Goal: Task Accomplishment & Management: Use online tool/utility

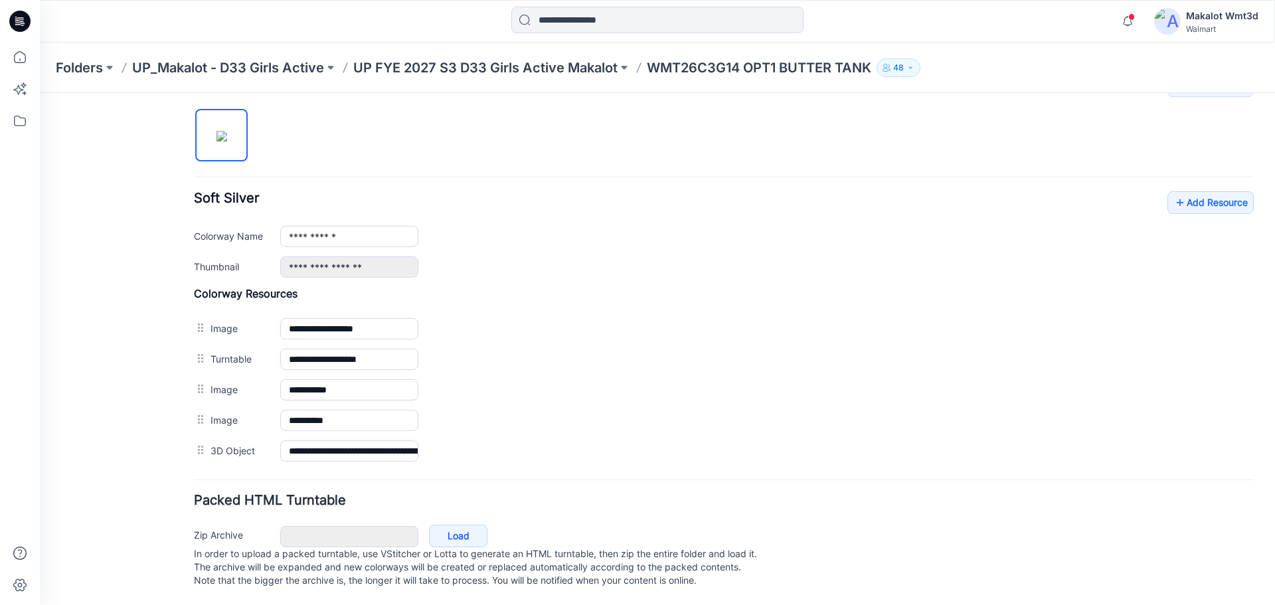
scroll to position [447, 0]
click at [1235, 195] on link "Add Resource" at bounding box center [1211, 202] width 86 height 23
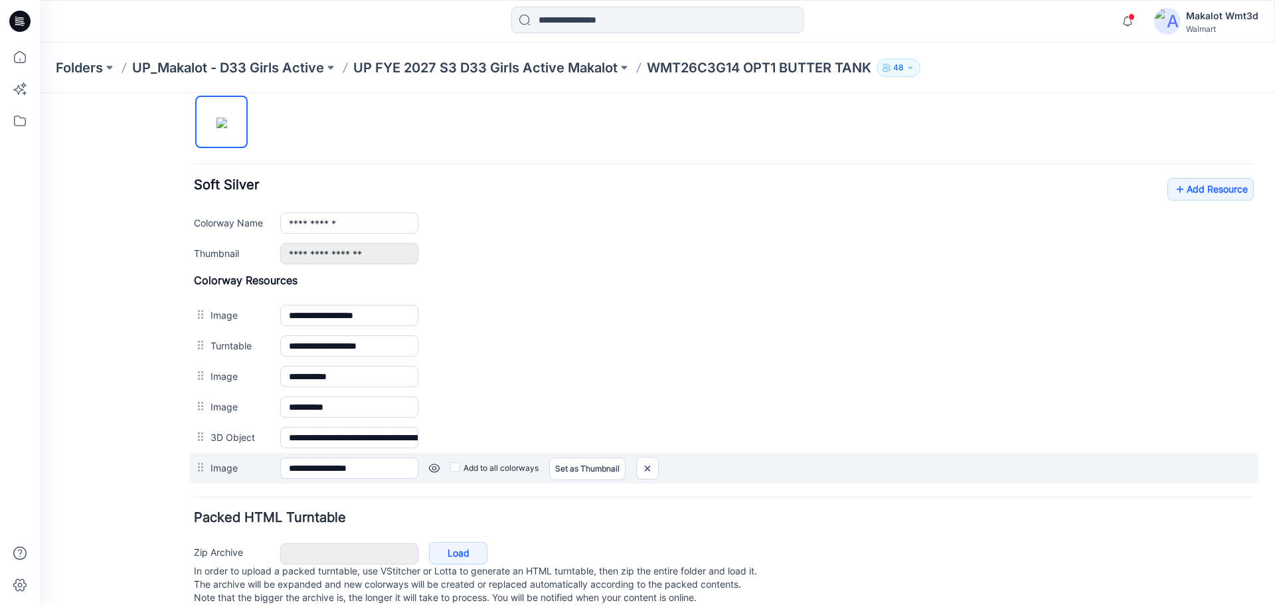
click at [40, 93] on label "Add to all colorways" at bounding box center [40, 93] width 0 height 0
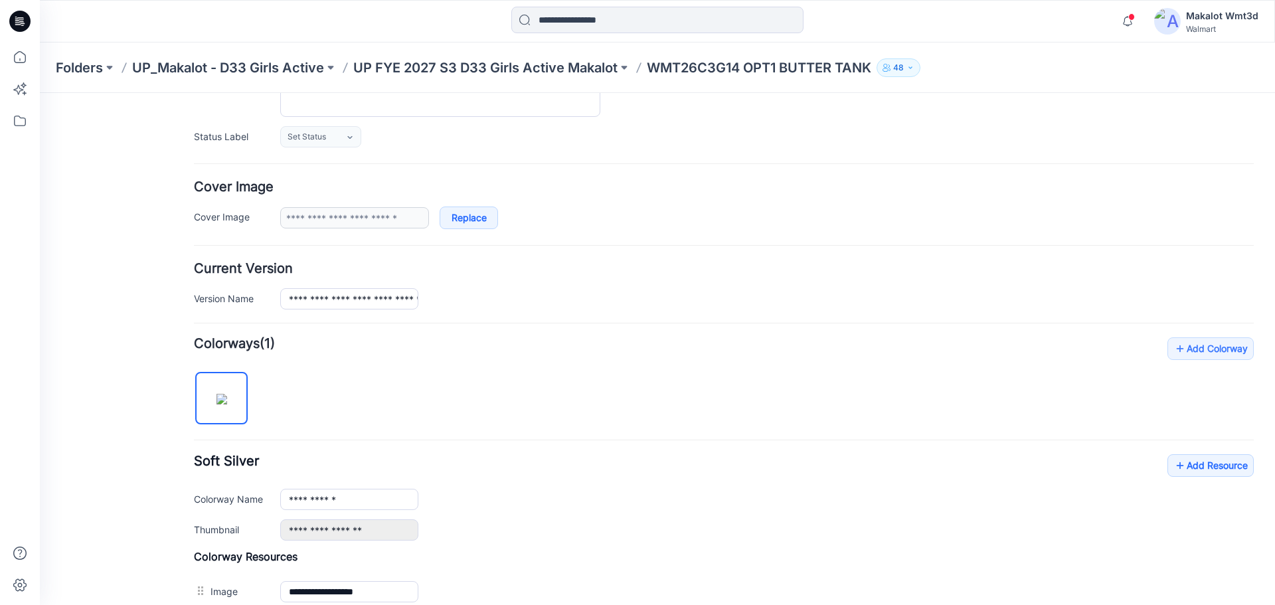
scroll to position [0, 0]
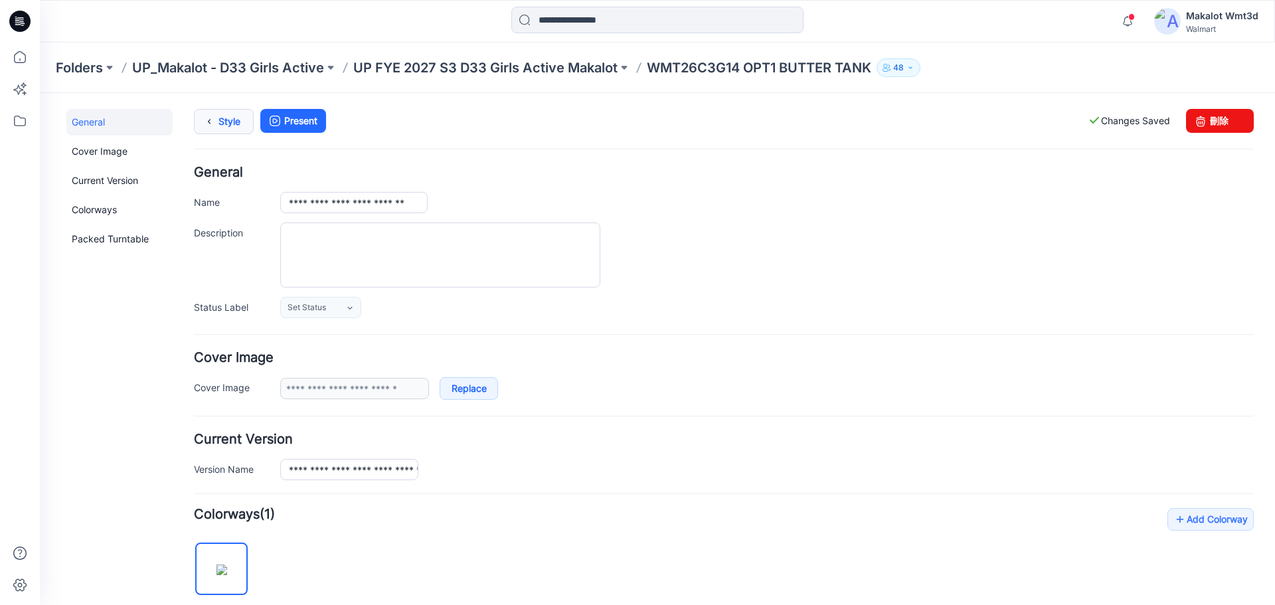
click at [239, 113] on link "Style" at bounding box center [224, 121] width 60 height 25
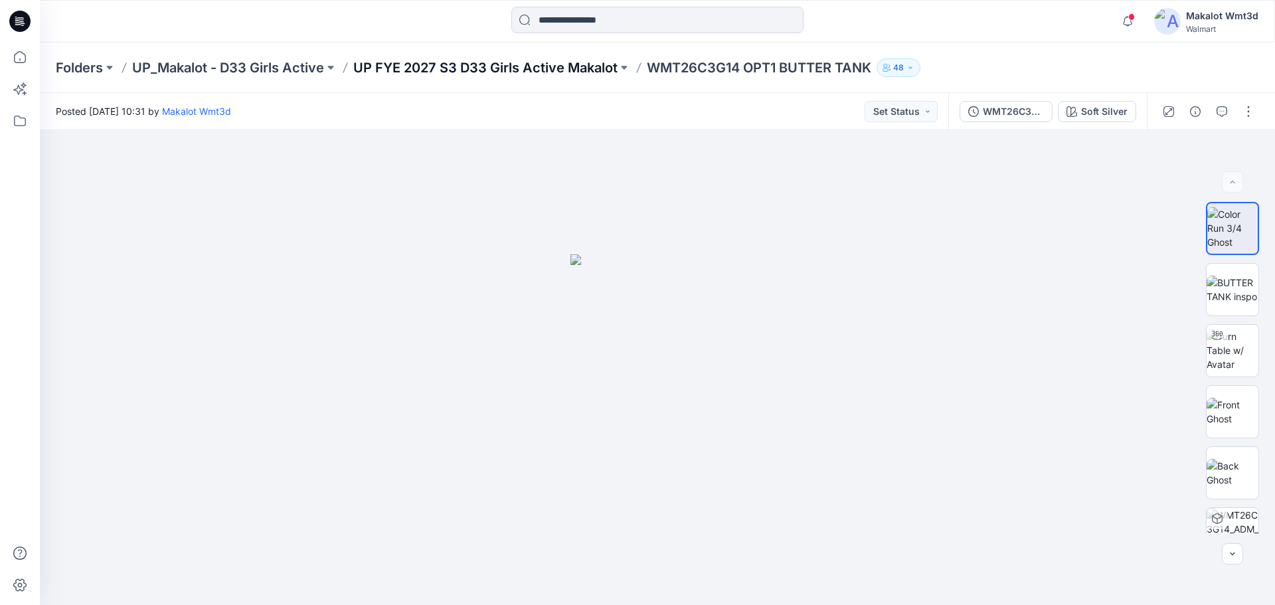
click at [457, 72] on p "UP FYE 2027 S3 D33 Girls Active Makalot" at bounding box center [485, 67] width 264 height 19
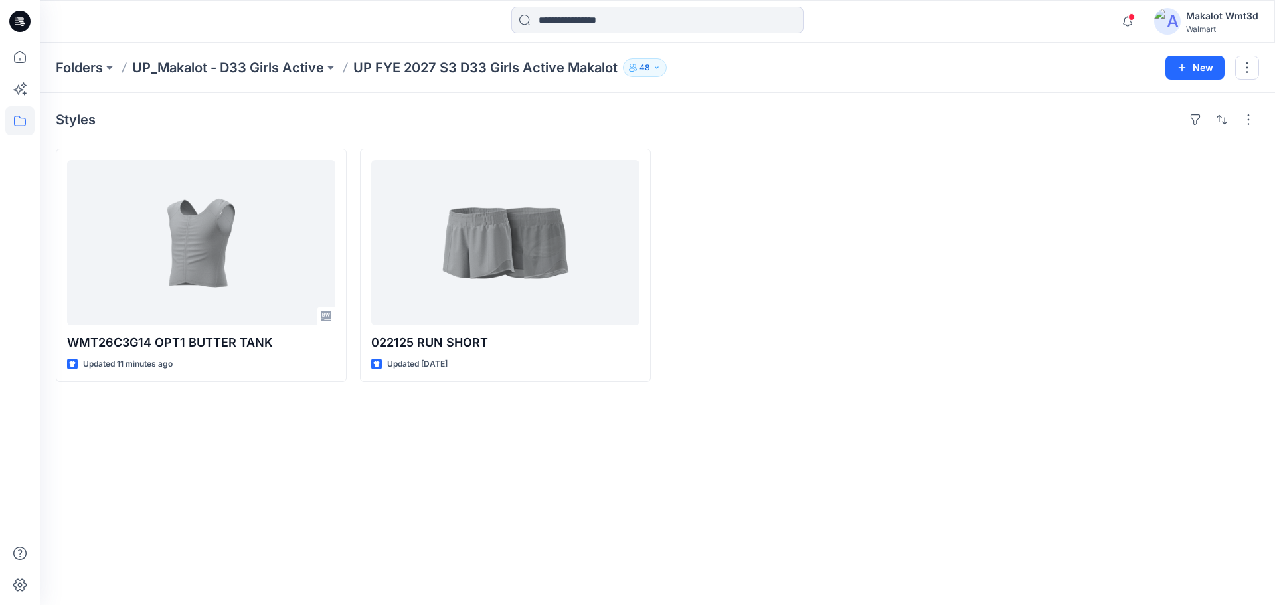
click at [375, 107] on div "Styles WMT26C3G14 OPT1 BUTTER TANK Updated 11 minutes ago 022125 RUN SHORT Upda…" at bounding box center [657, 349] width 1235 height 512
